Goal: Find specific page/section: Find specific page/section

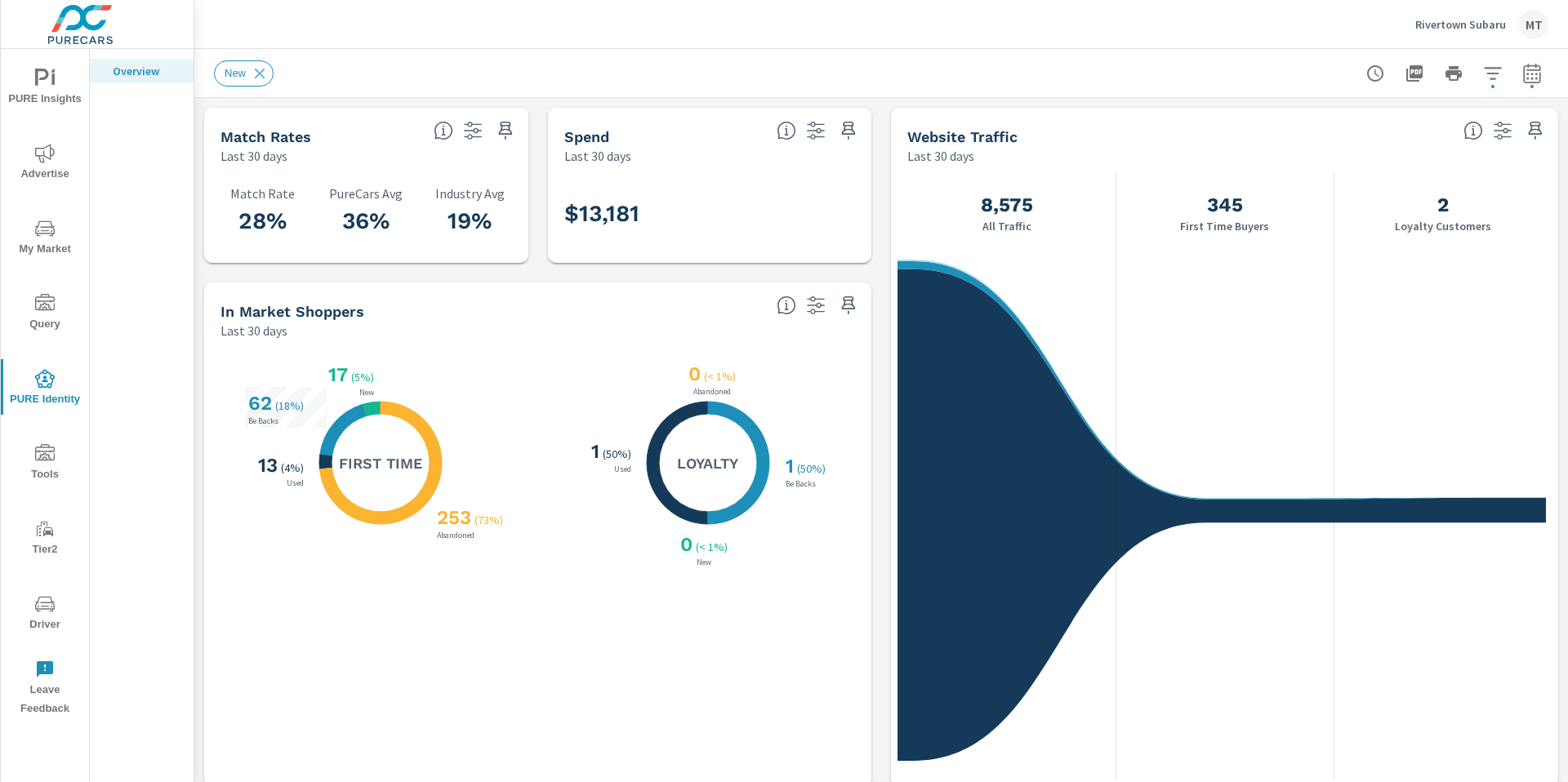
scroll to position [1, 0]
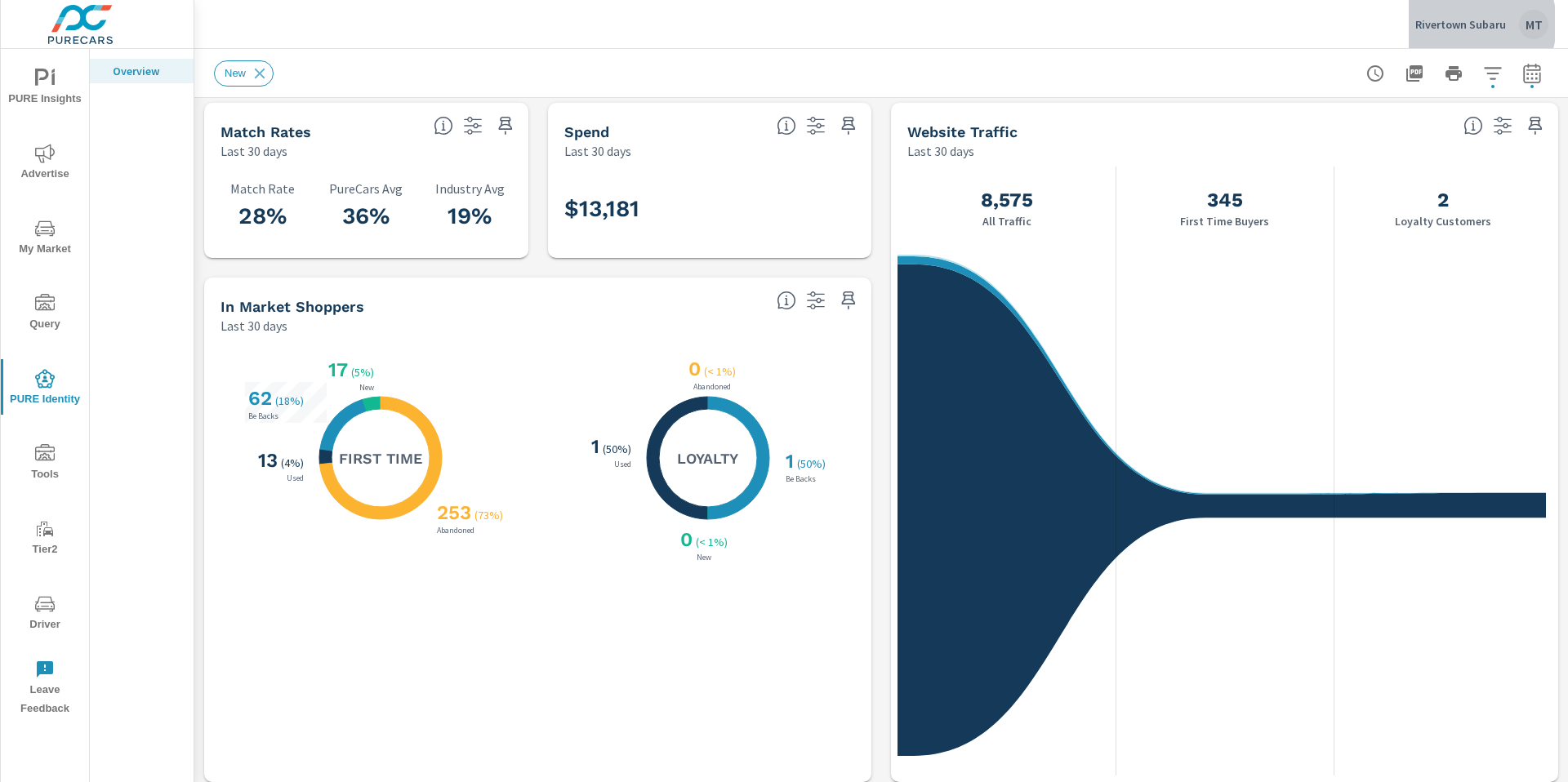
click at [1459, 23] on p "Rivertown Subaru" at bounding box center [1460, 24] width 90 height 15
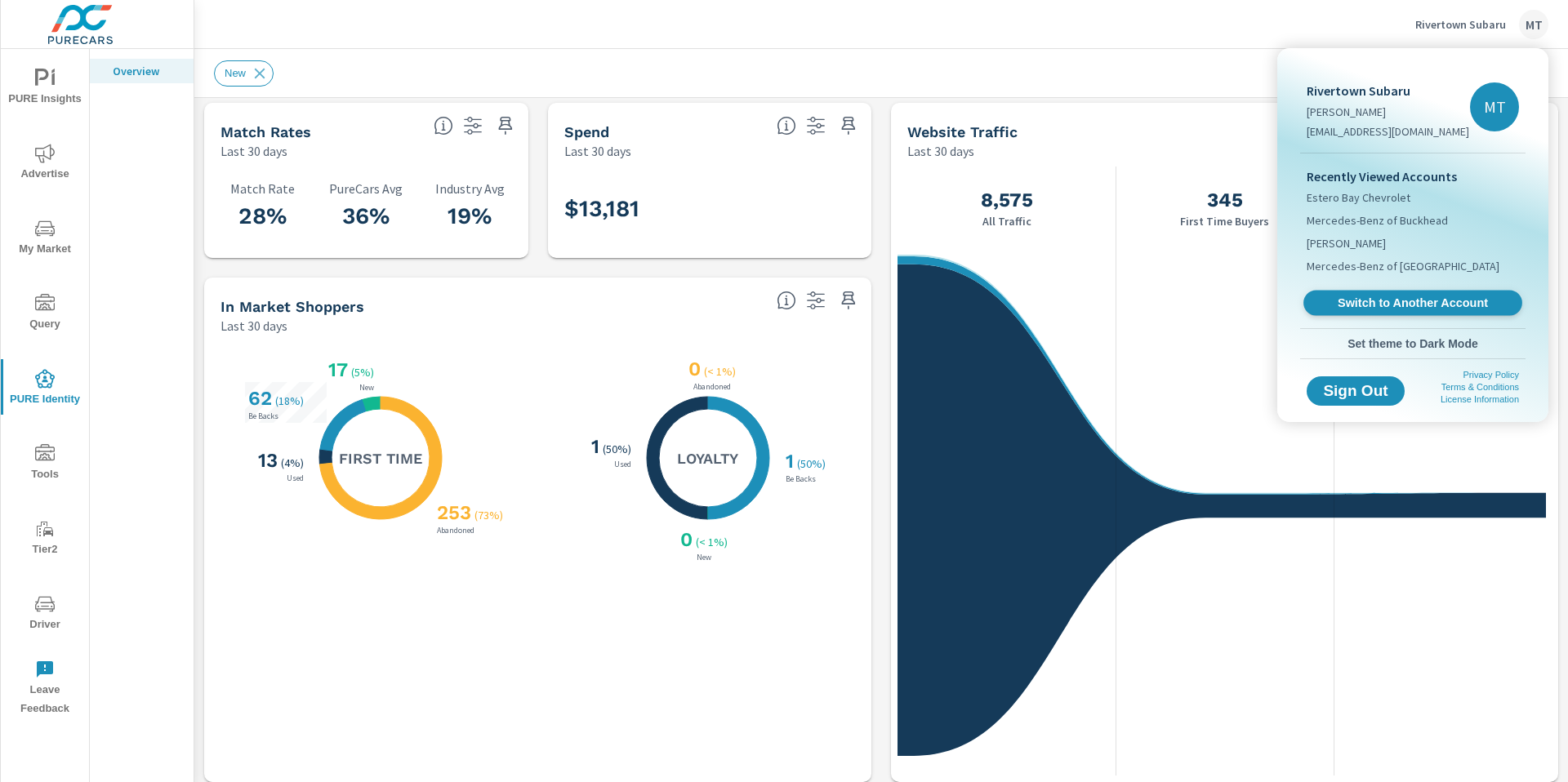
click at [1421, 305] on span "Switch to Another Account" at bounding box center [1413, 303] width 200 height 16
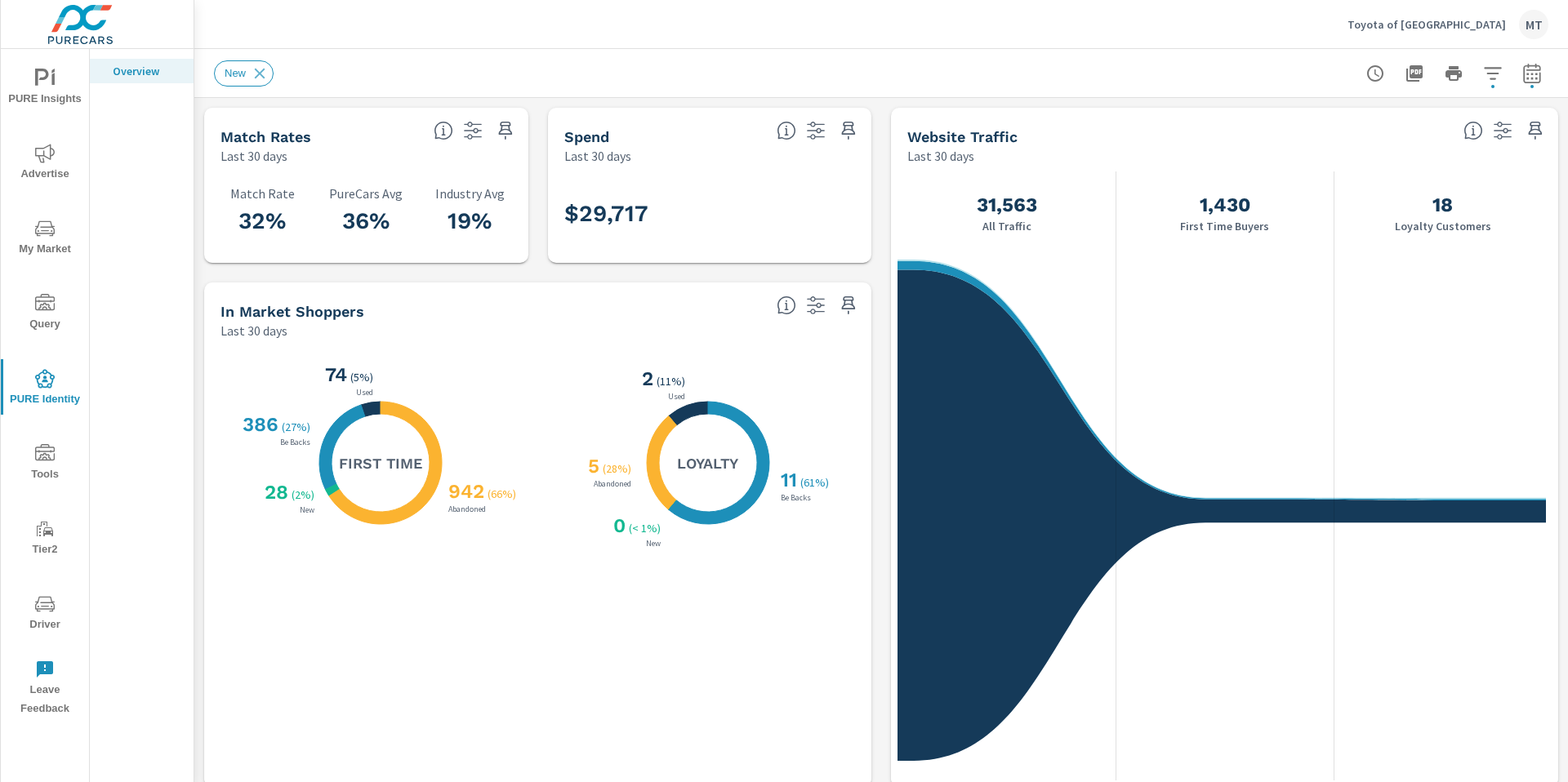
click at [47, 243] on span "My Market" at bounding box center [45, 238] width 79 height 40
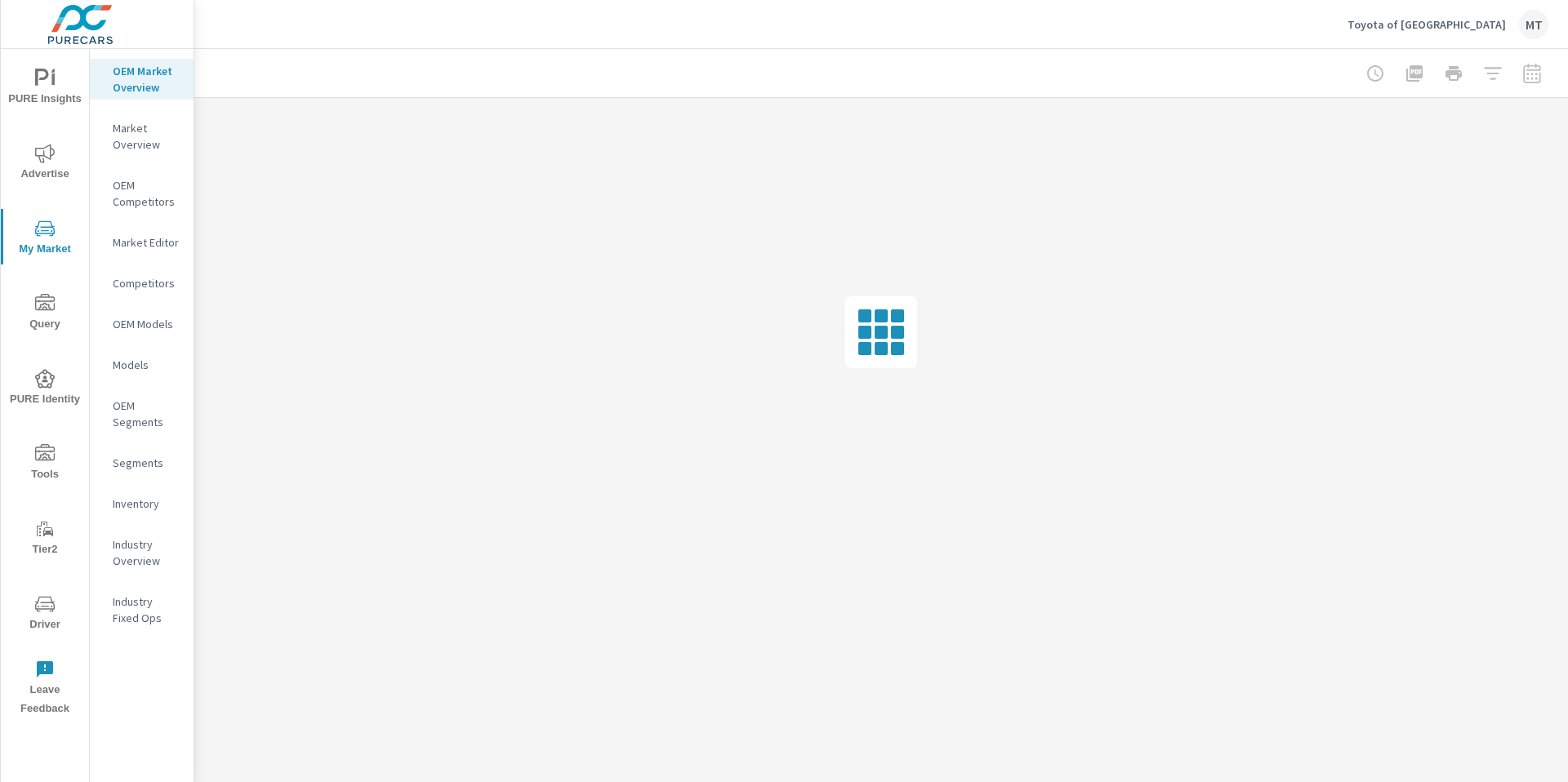
click at [148, 495] on p "Inventory" at bounding box center [147, 503] width 68 height 17
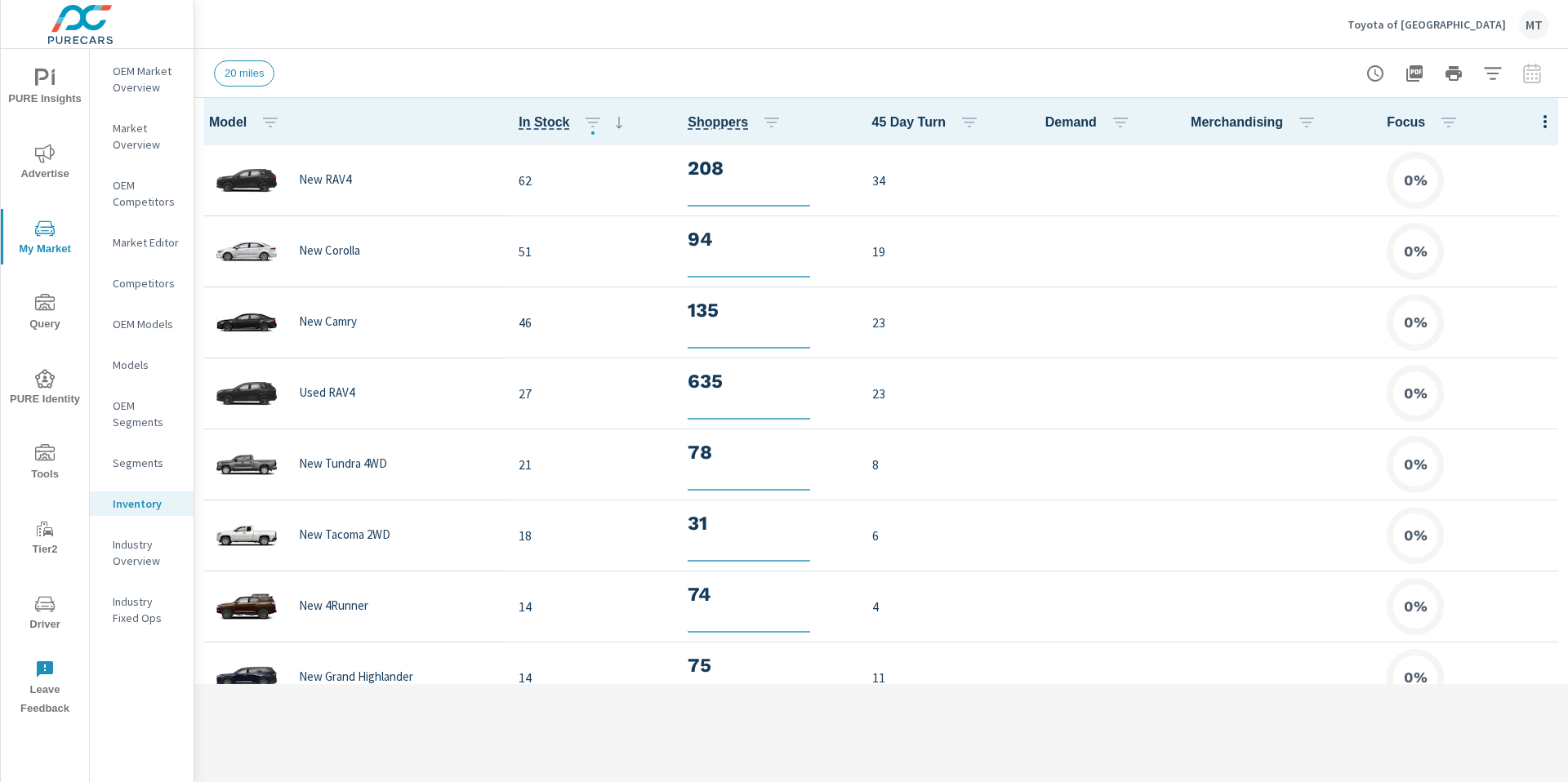
scroll to position [1, 0]
